Goal: Information Seeking & Learning: Compare options

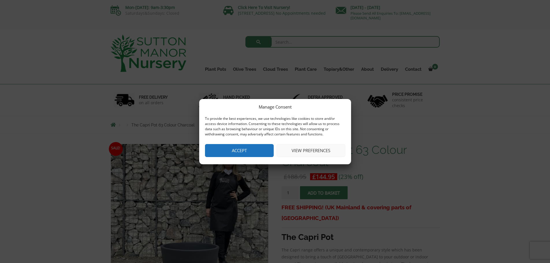
click at [242, 150] on button "Accept" at bounding box center [239, 150] width 69 height 13
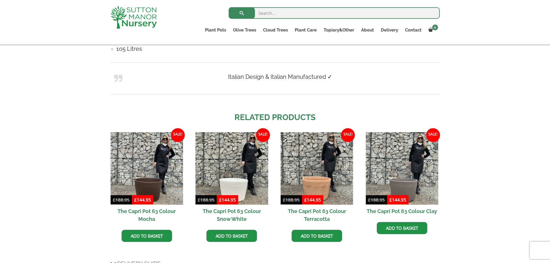
scroll to position [462, 0]
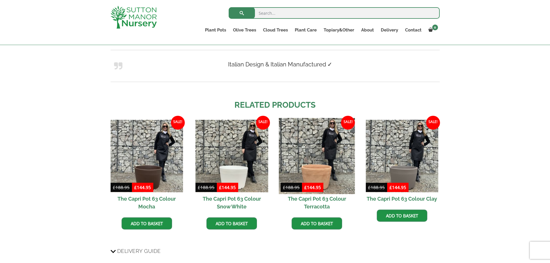
click at [321, 167] on img at bounding box center [317, 156] width 76 height 76
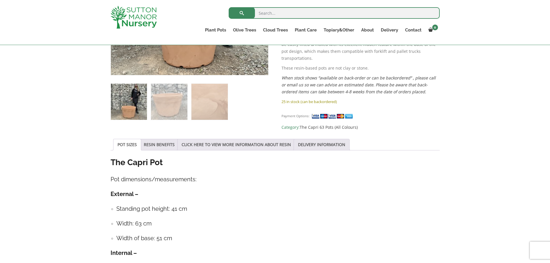
scroll to position [205, 0]
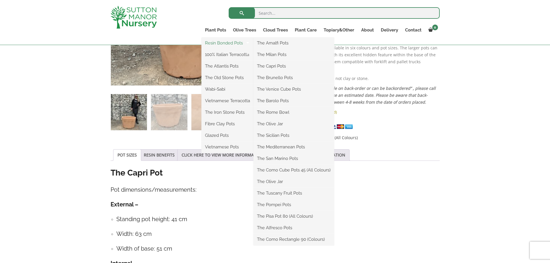
click at [214, 43] on link "Resin Bonded Pots" at bounding box center [227, 43] width 52 height 9
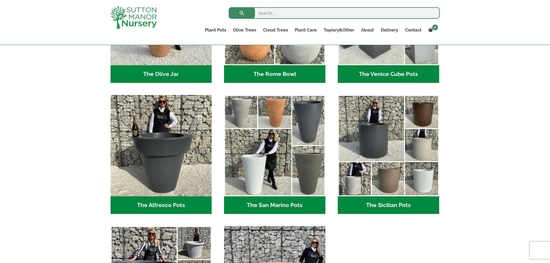
scroll to position [615, 0]
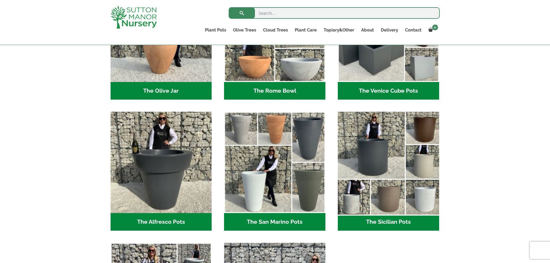
click at [399, 179] on img "Visit product category The Sicilian Pots" at bounding box center [388, 162] width 106 height 106
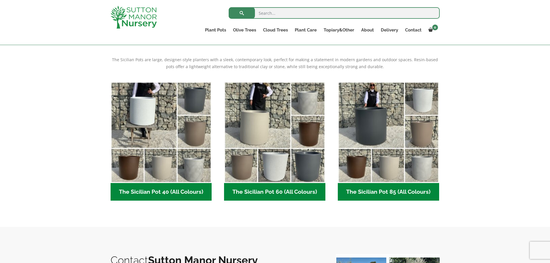
scroll to position [115, 0]
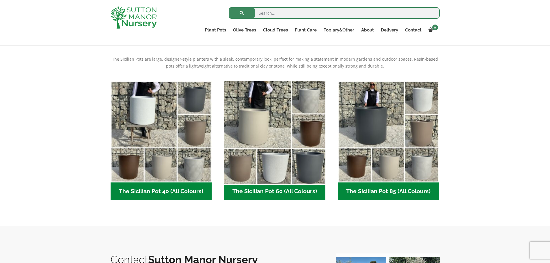
click at [284, 149] on img "Visit product category The Sicilian Pot 60 (All Colours)" at bounding box center [275, 131] width 106 height 106
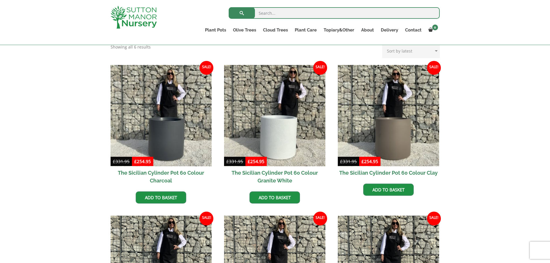
scroll to position [154, 0]
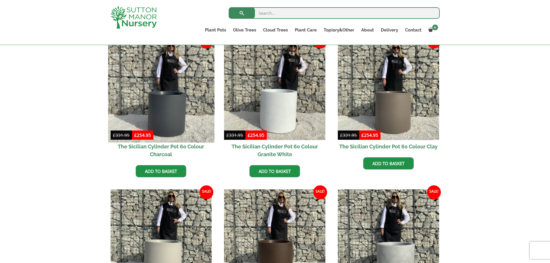
click at [163, 113] on img at bounding box center [161, 89] width 106 height 106
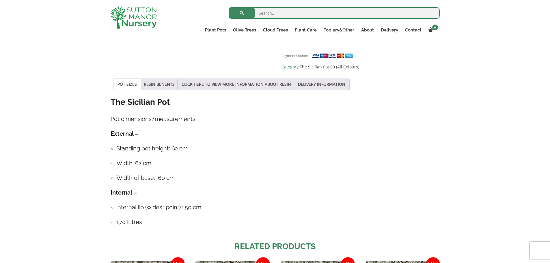
scroll to position [308, 0]
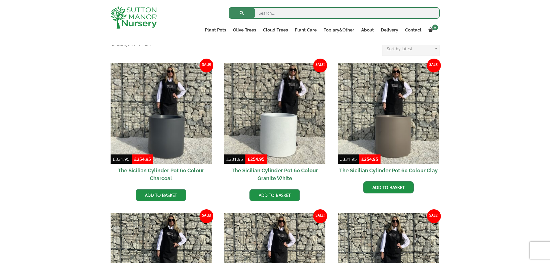
scroll to position [115, 0]
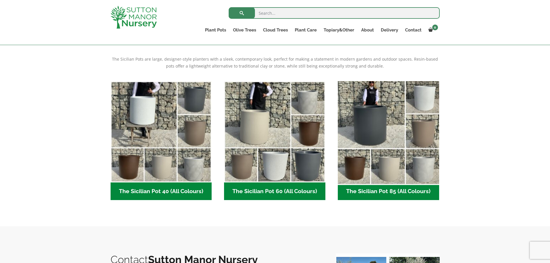
click at [370, 126] on img "Visit product category The Sicilian Pot 85 (All Colours)" at bounding box center [388, 131] width 106 height 106
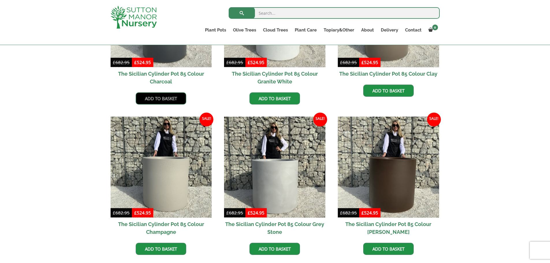
scroll to position [231, 0]
